Goal: Task Accomplishment & Management: Complete application form

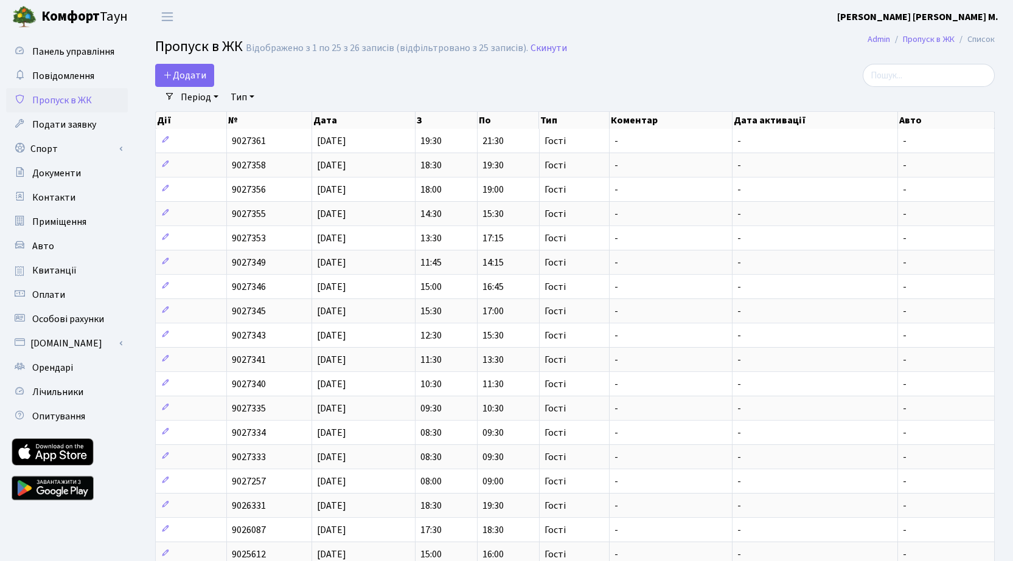
select select "25"
click at [192, 75] on span "Додати" at bounding box center [184, 75] width 43 height 13
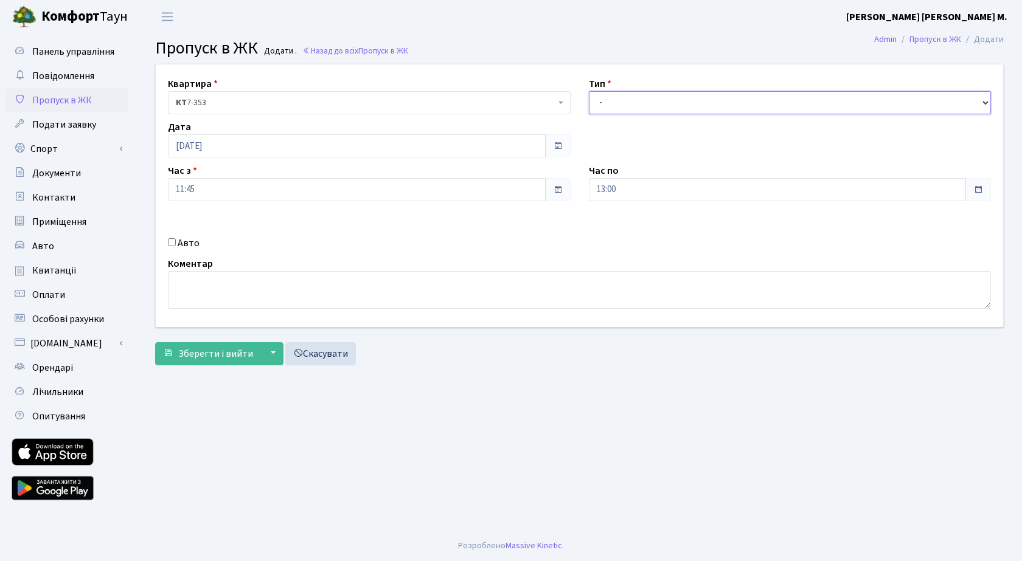
click at [640, 100] on select "- Доставка Таксі Гості Сервіс" at bounding box center [790, 102] width 403 height 23
select select "3"
click at [589, 91] on select "- Доставка Таксі Гості Сервіс" at bounding box center [790, 102] width 403 height 23
click at [173, 241] on input "Авто" at bounding box center [172, 242] width 8 height 8
checkbox input "true"
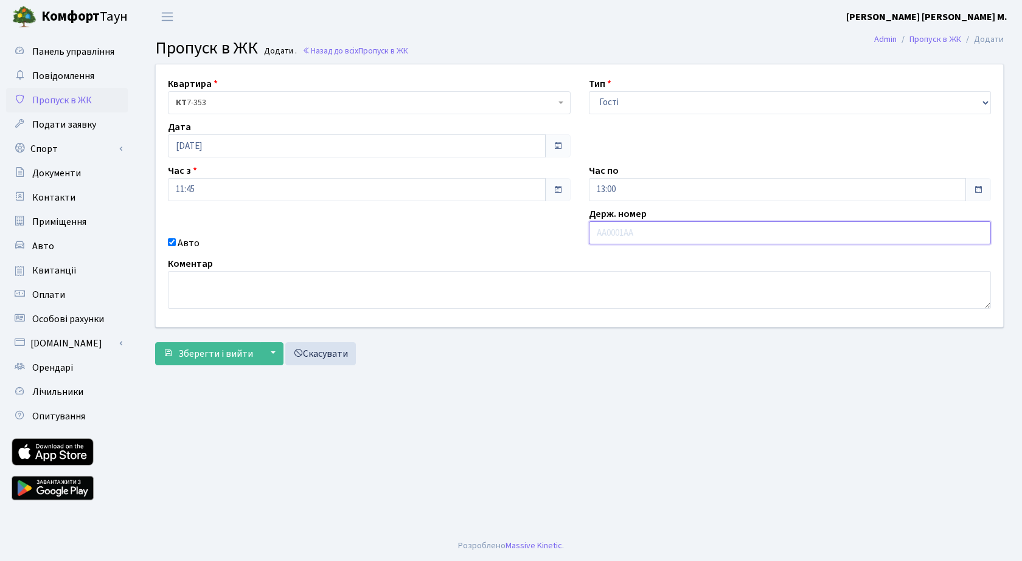
drag, startPoint x: 689, startPoint y: 235, endPoint x: 692, endPoint y: 224, distance: 11.4
click at [692, 225] on input "text" at bounding box center [790, 232] width 403 height 23
type input "аі9451вх"
click at [226, 355] on span "Зберегти і вийти" at bounding box center [215, 353] width 75 height 13
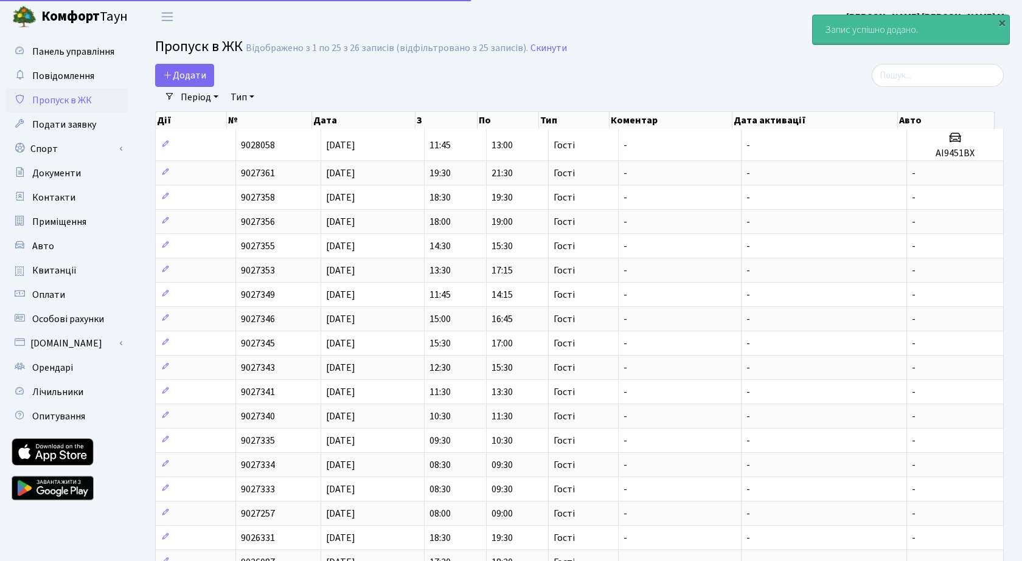
select select "25"
